Goal: Transaction & Acquisition: Purchase product/service

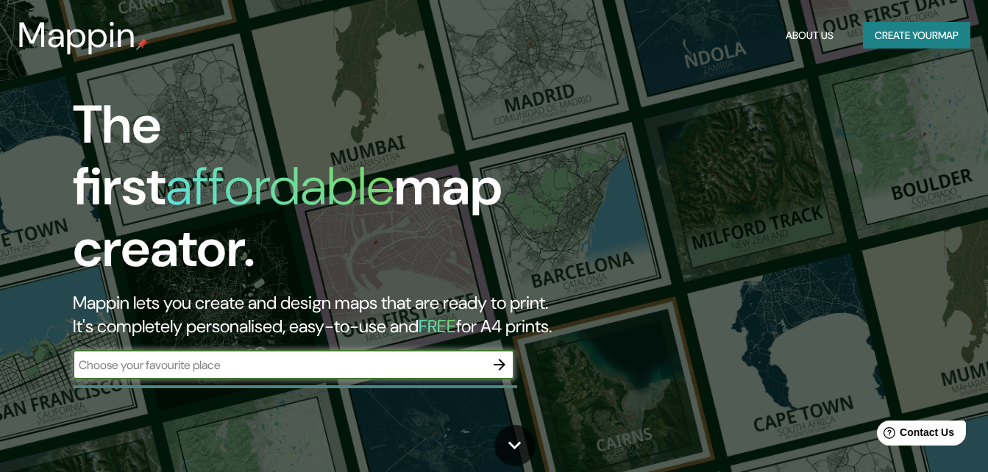
click at [505, 356] on icon "button" at bounding box center [500, 365] width 18 height 18
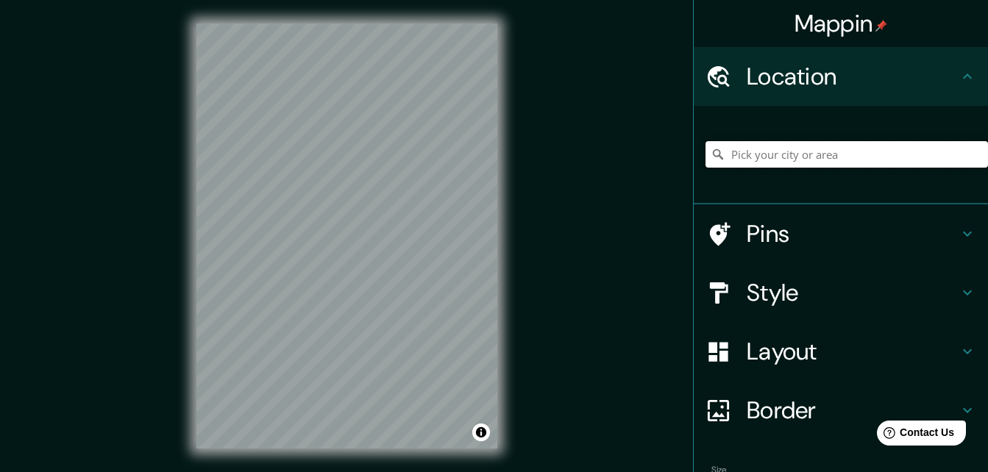
click at [736, 161] on input "Pick your city or area" at bounding box center [847, 154] width 283 height 26
type input "Villahermosa, [GEOGRAPHIC_DATA], [GEOGRAPHIC_DATA]"
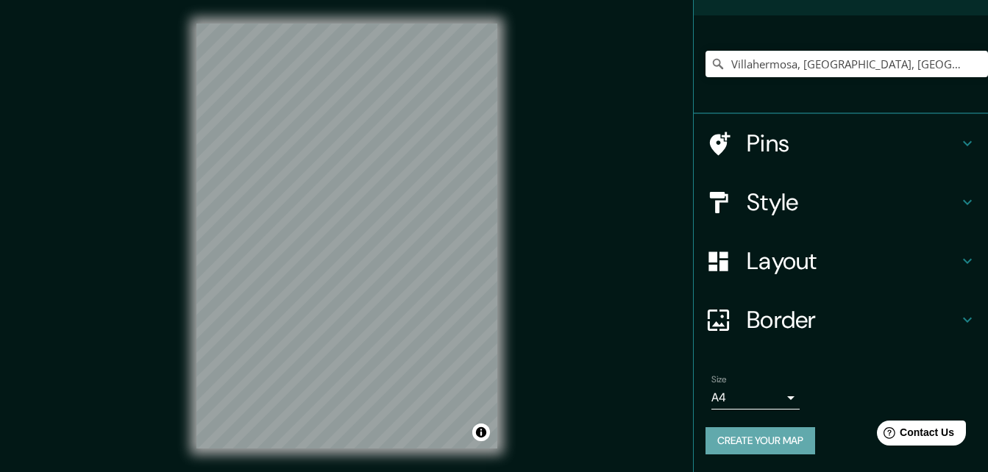
click at [728, 435] on button "Create your map" at bounding box center [761, 440] width 110 height 27
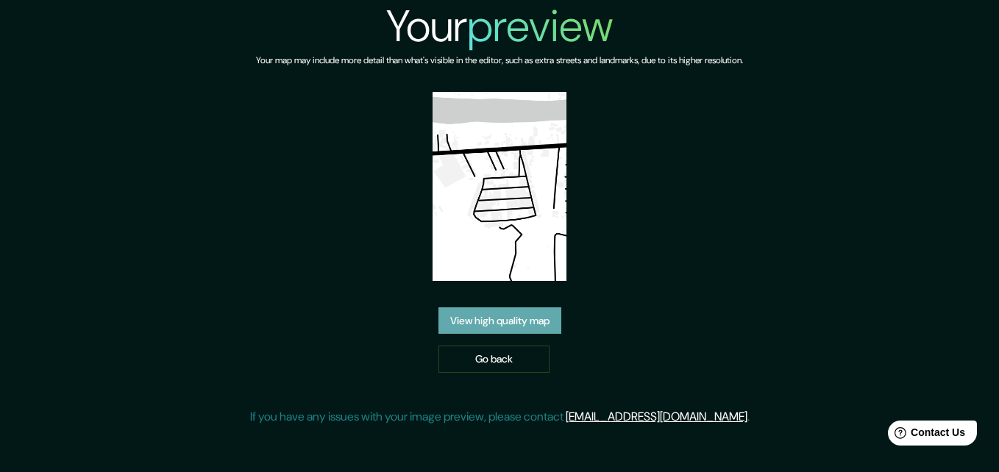
click at [555, 311] on link "View high quality map" at bounding box center [499, 321] width 123 height 27
